Goal: Find contact information: Find contact information

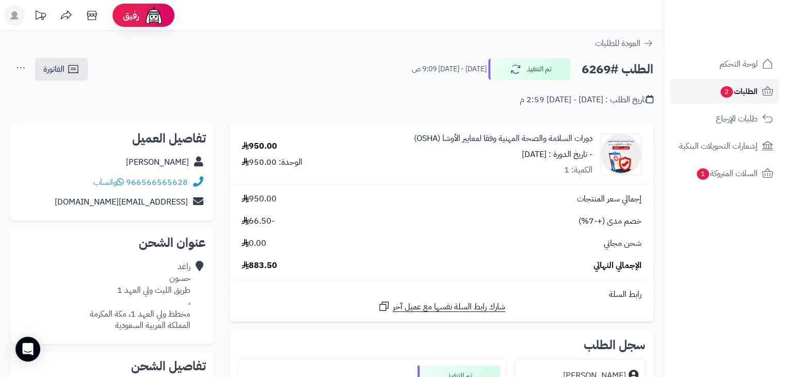
click at [735, 87] on span "الطلبات 2" at bounding box center [738, 91] width 38 height 14
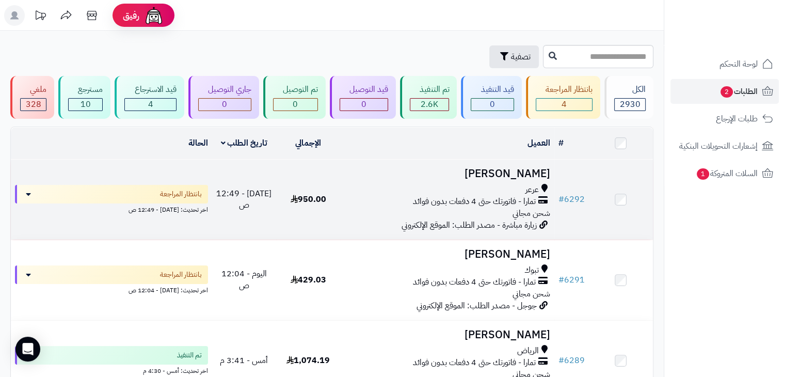
click at [532, 172] on h3 "[PERSON_NAME]" at bounding box center [446, 174] width 205 height 12
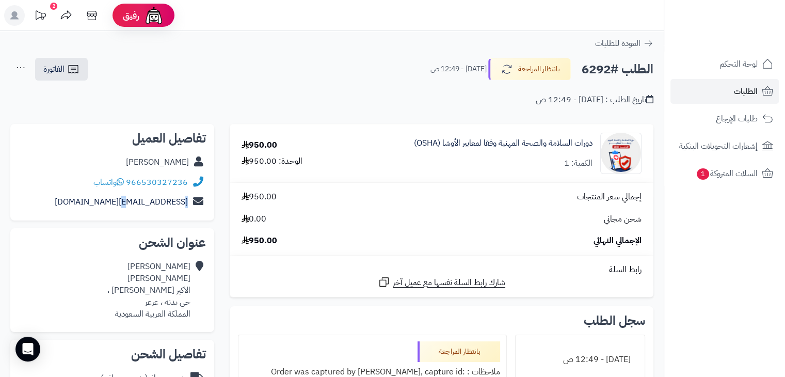
drag, startPoint x: 89, startPoint y: 201, endPoint x: 180, endPoint y: 166, distance: 97.7
click at [180, 166] on div "تفاصيل العميل محمد العنزي 966530327236 واتساب al_7leee@hotmail.com" at bounding box center [112, 172] width 204 height 97
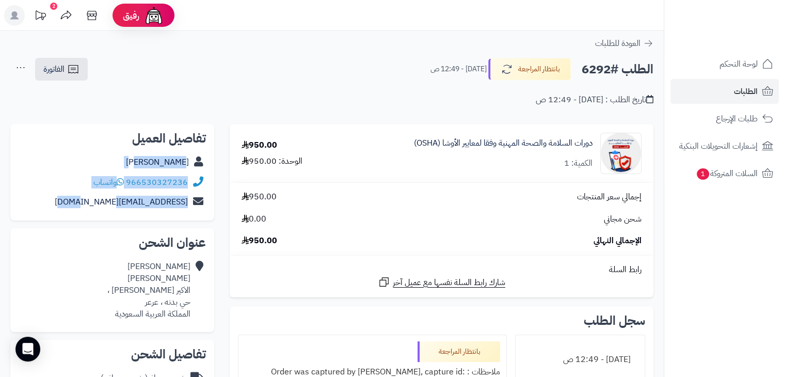
click at [180, 155] on div "محمد العنزي" at bounding box center [112, 162] width 187 height 20
drag, startPoint x: 205, startPoint y: 134, endPoint x: 70, endPoint y: 200, distance: 149.8
click at [70, 200] on div "تفاصيل العميل محمد العنزي 966530327236 واتساب al_7leee@hotmail.com" at bounding box center [112, 172] width 204 height 97
copy div "تفاصيل العميل محمد العنزي 966530327236 واتساب al_7leee@hotmail.com"
